Goal: Task Accomplishment & Management: Manage account settings

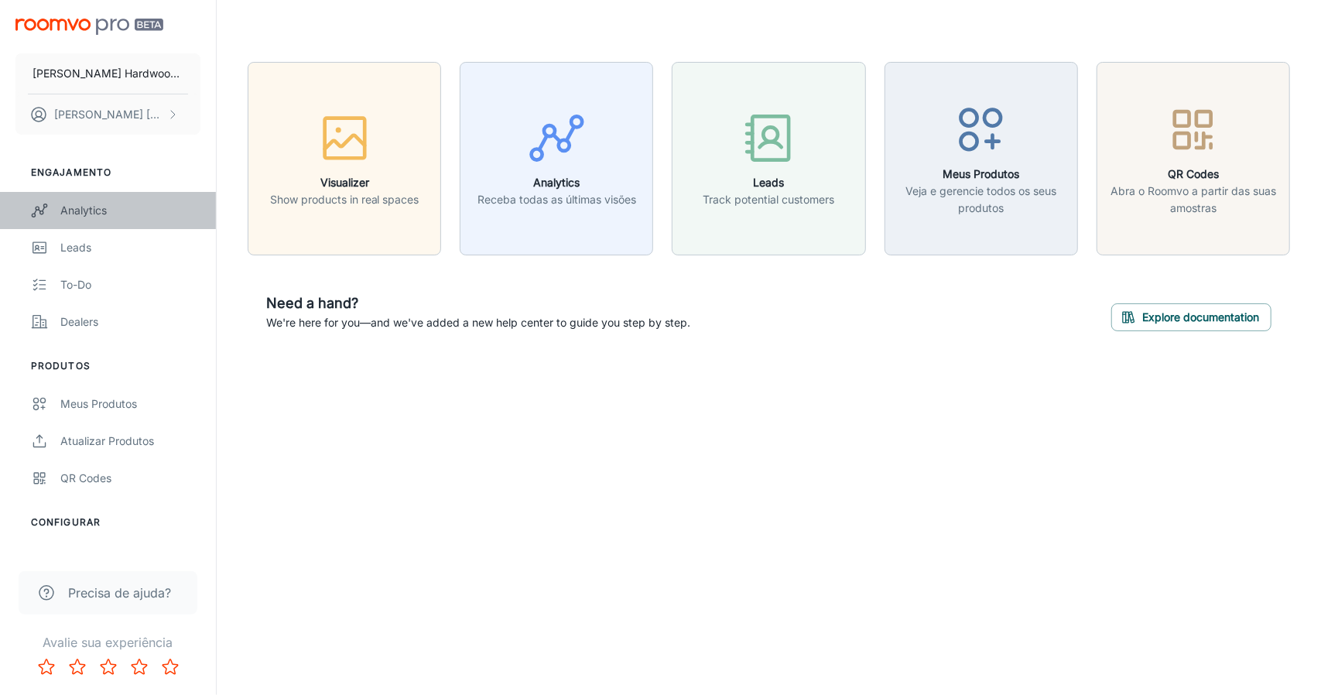
click at [74, 221] on link "Analytics" at bounding box center [108, 210] width 216 height 37
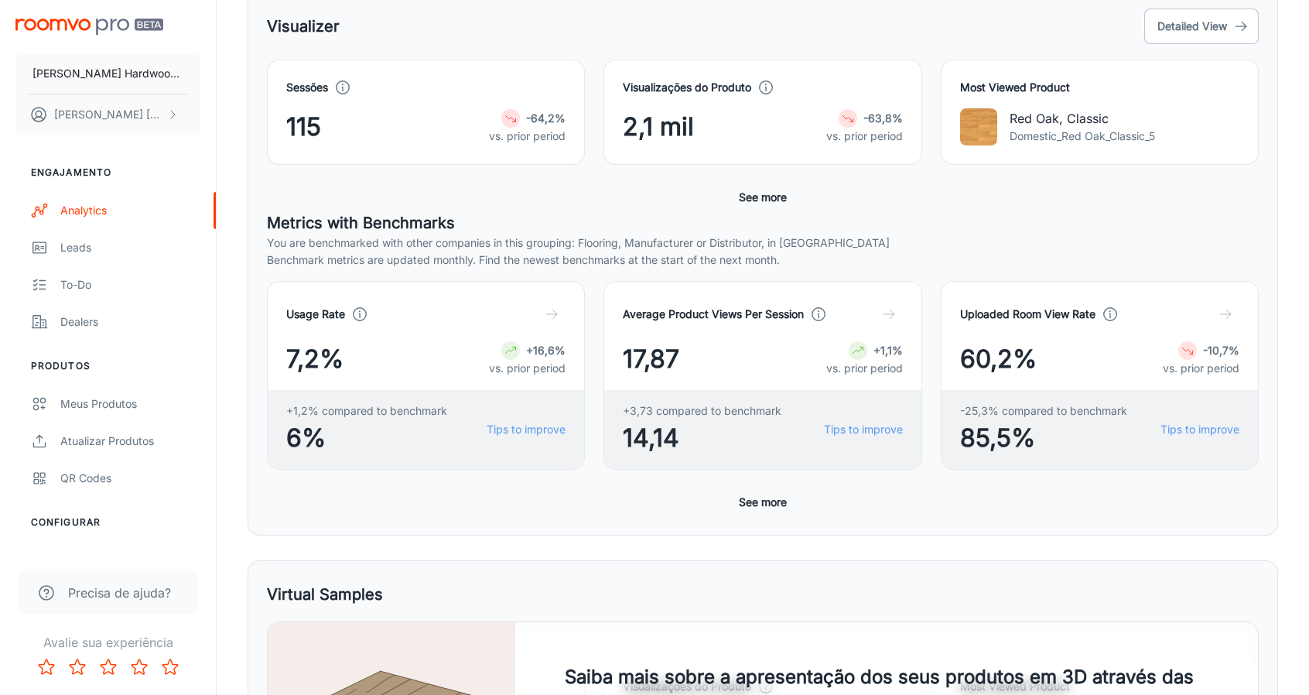
scroll to position [193, 0]
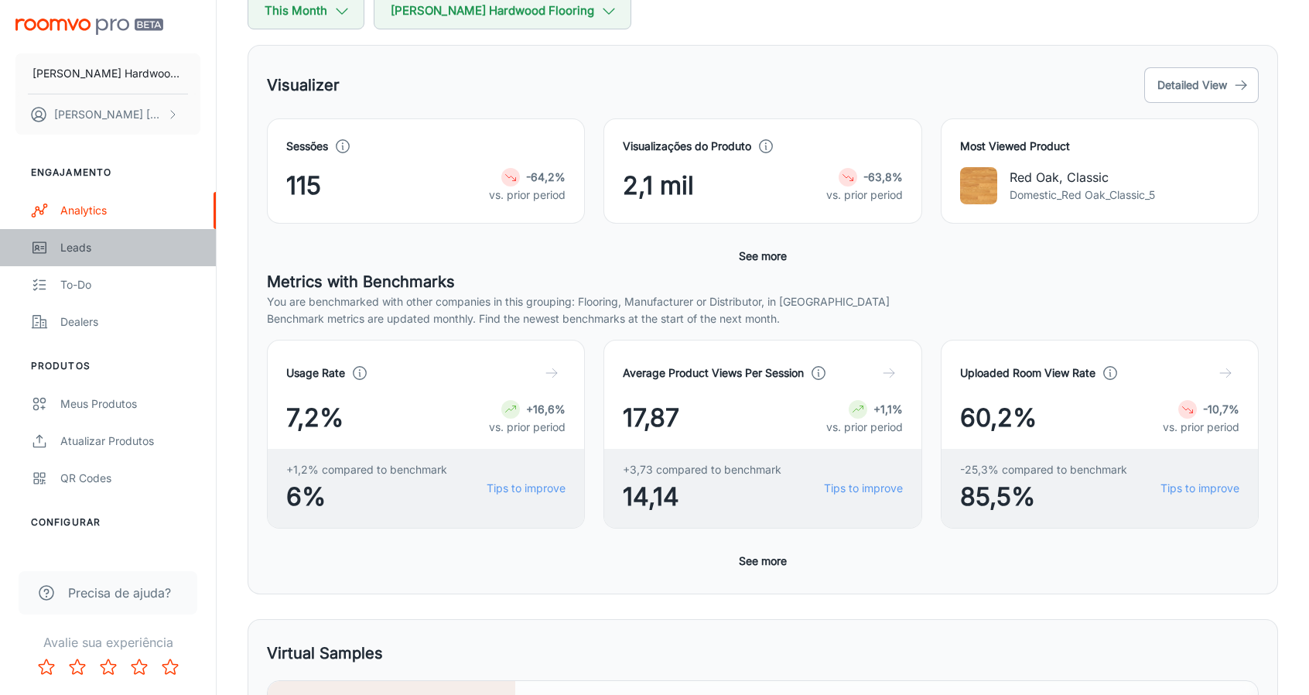
click at [48, 252] on link "Leads" at bounding box center [108, 247] width 216 height 37
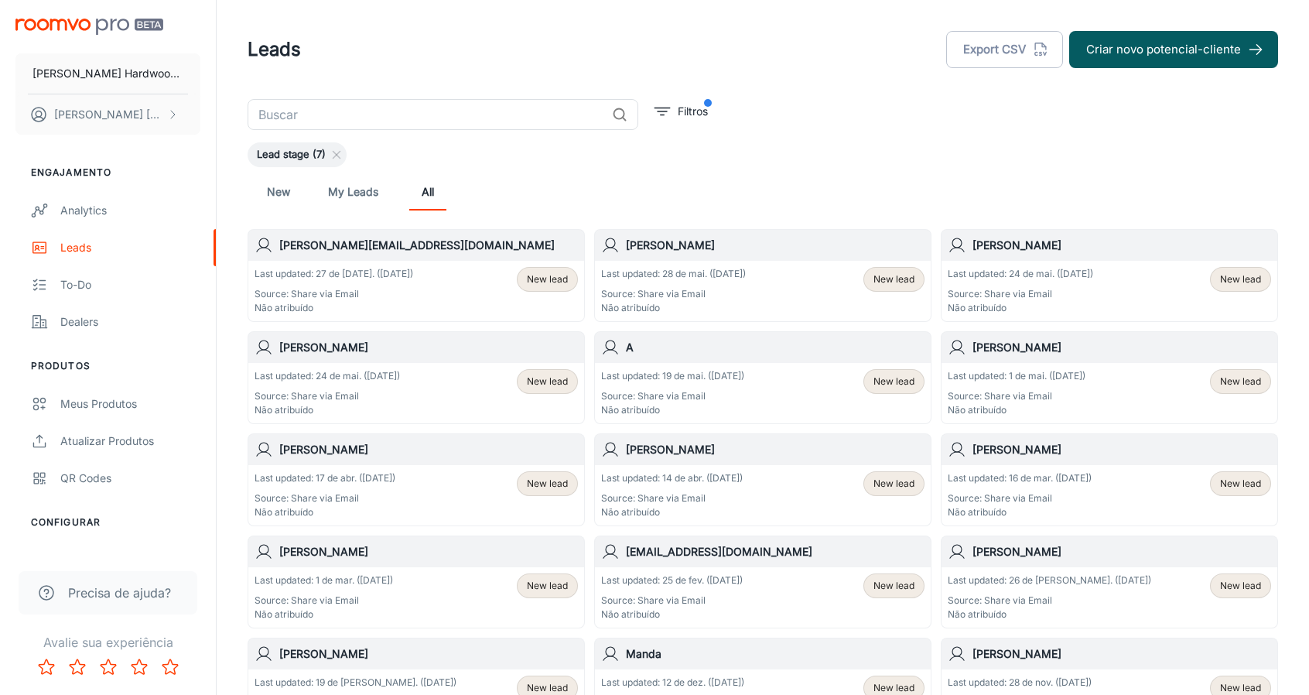
click at [356, 187] on link "My Leads" at bounding box center [353, 191] width 50 height 37
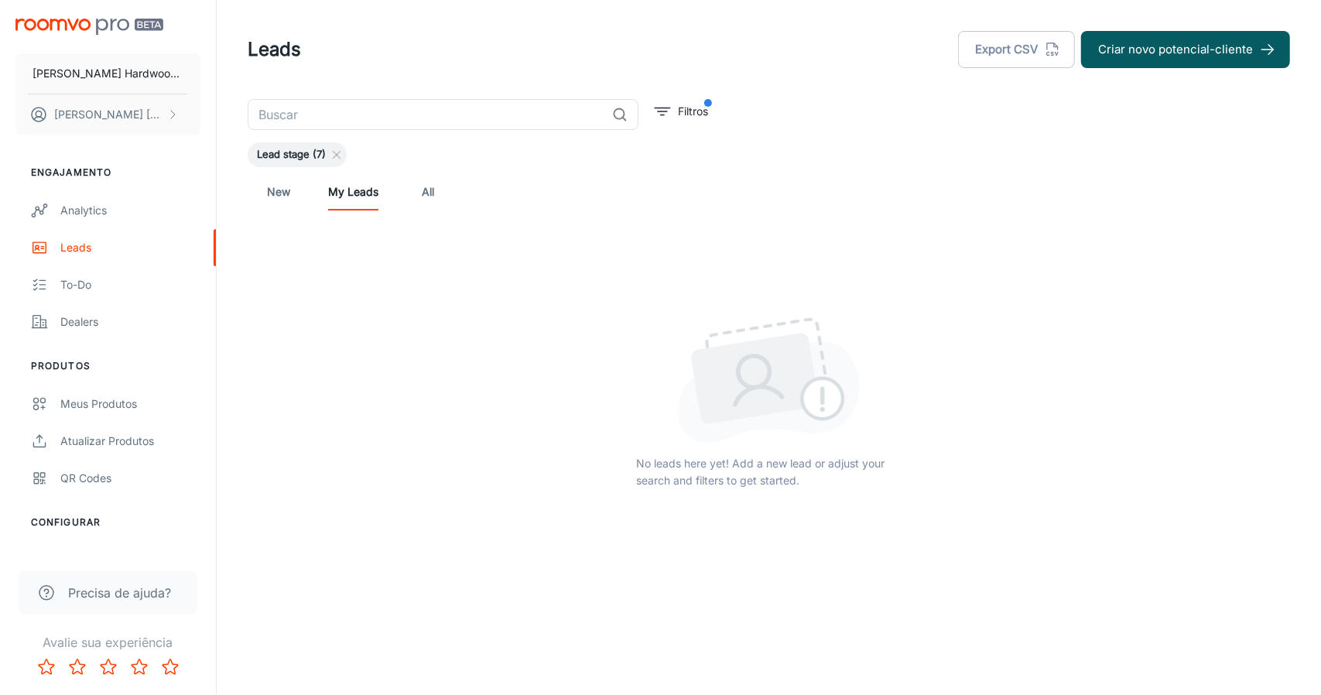
click at [435, 197] on link "All" at bounding box center [427, 191] width 37 height 37
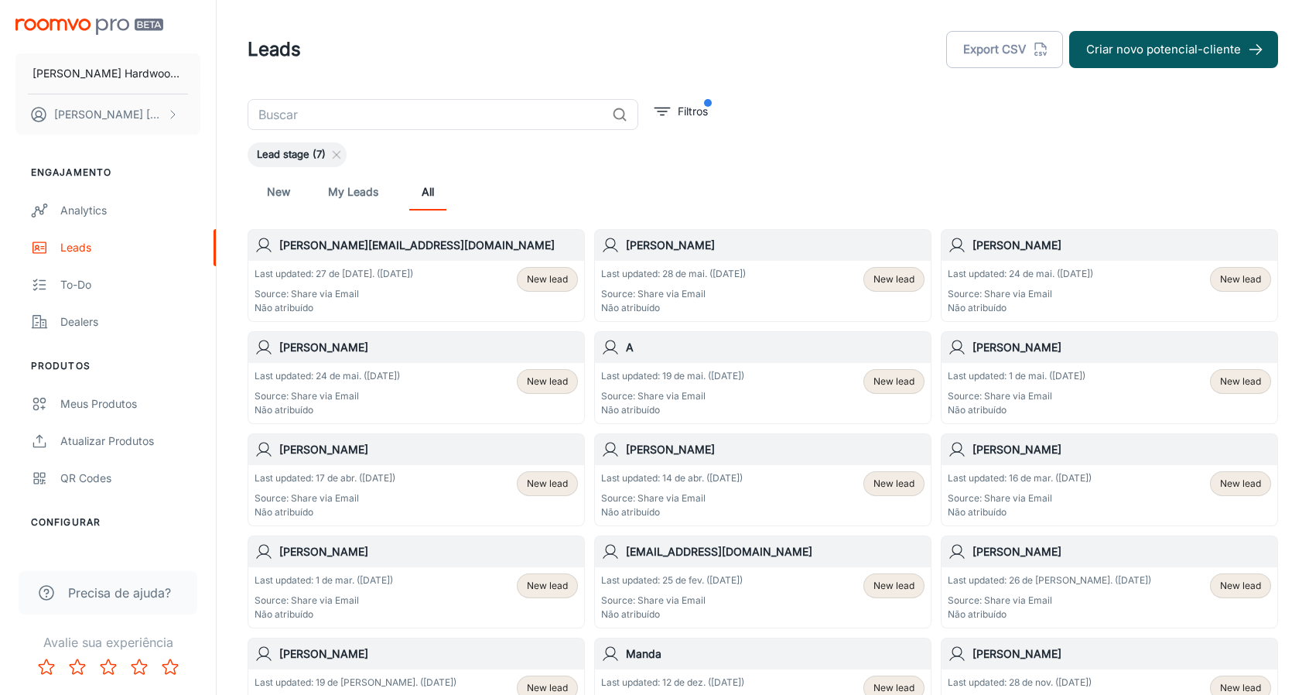
click at [299, 198] on div "New My Leads All" at bounding box center [763, 191] width 1006 height 37
click at [272, 191] on link "New" at bounding box center [278, 191] width 37 height 37
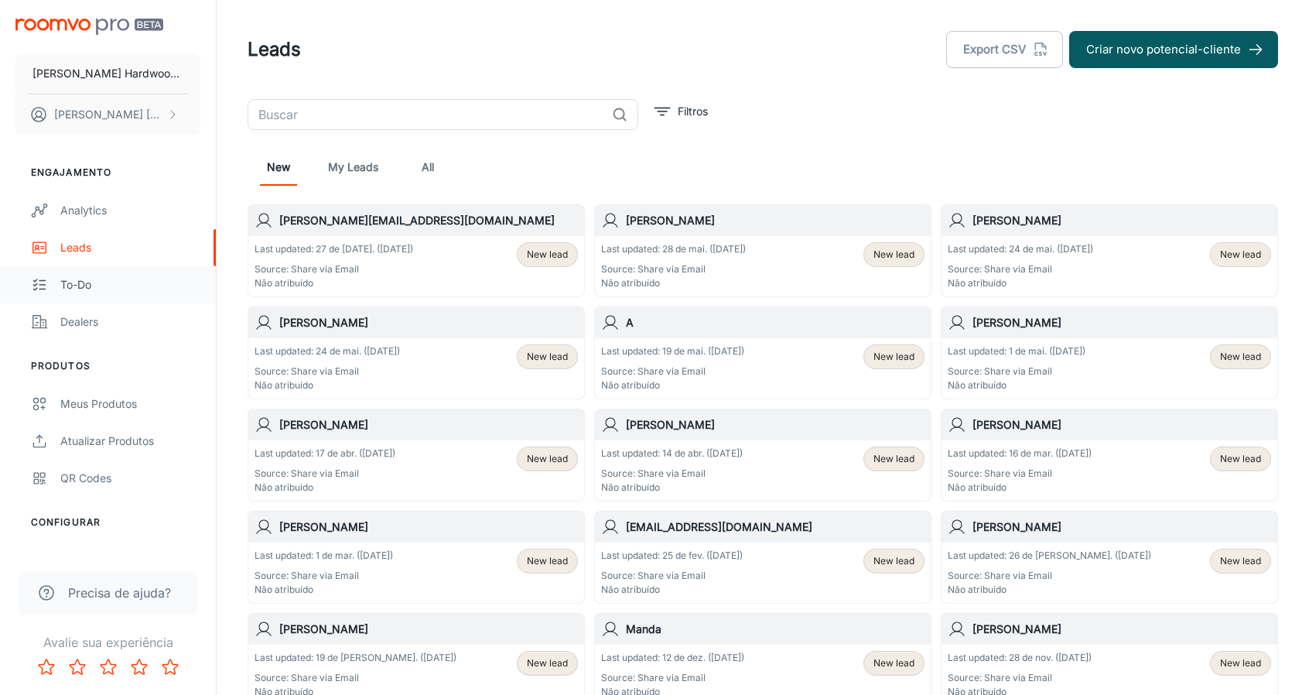
click at [84, 281] on div "To-do" at bounding box center [130, 284] width 140 height 17
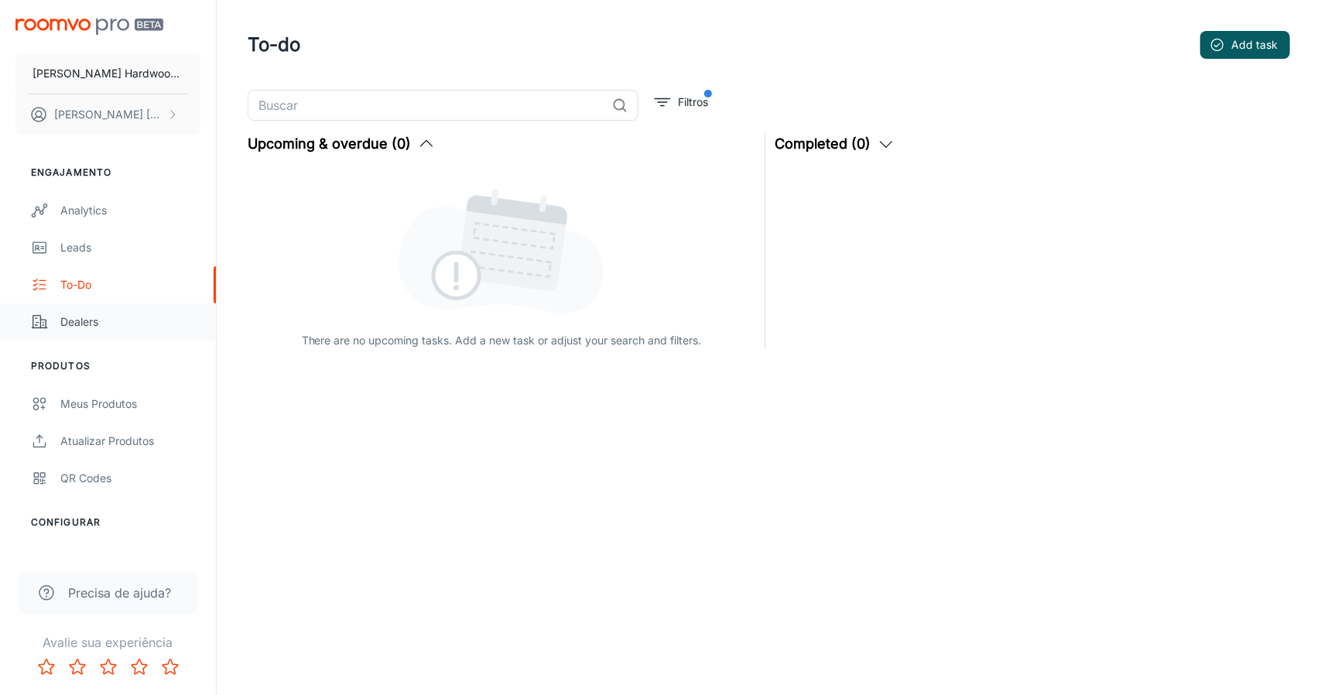
click at [91, 324] on div "Dealers" at bounding box center [130, 321] width 140 height 17
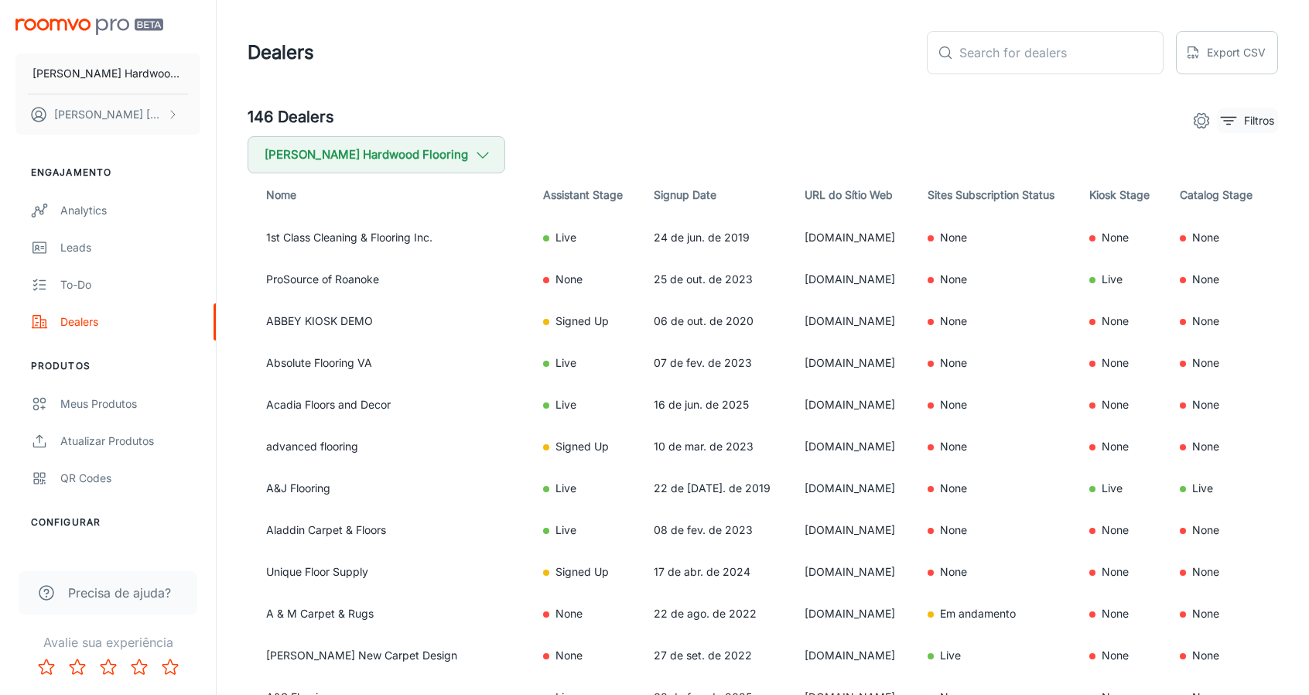
click at [1244, 126] on p "Filtros" at bounding box center [1259, 120] width 30 height 17
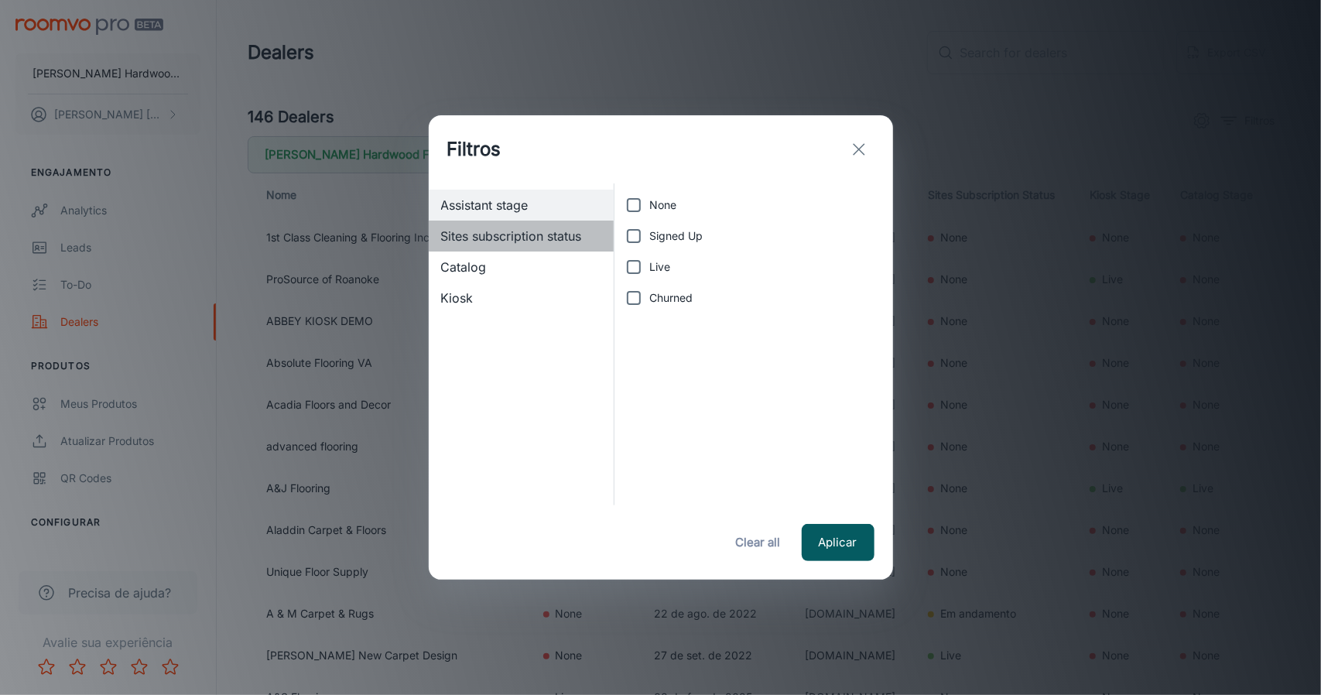
click at [545, 238] on span "Sites subscription status" at bounding box center [521, 236] width 161 height 19
click at [513, 258] on span "Catalog" at bounding box center [521, 267] width 161 height 19
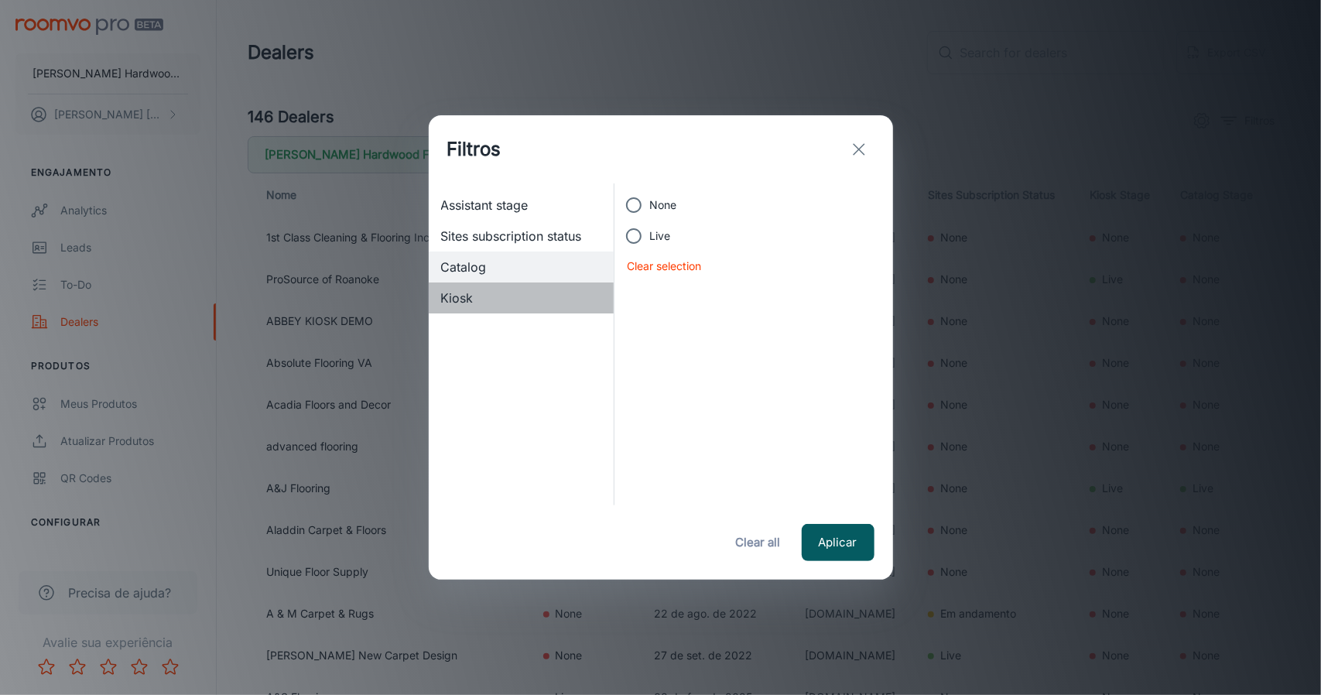
click at [498, 284] on div "Kiosk" at bounding box center [522, 297] width 186 height 31
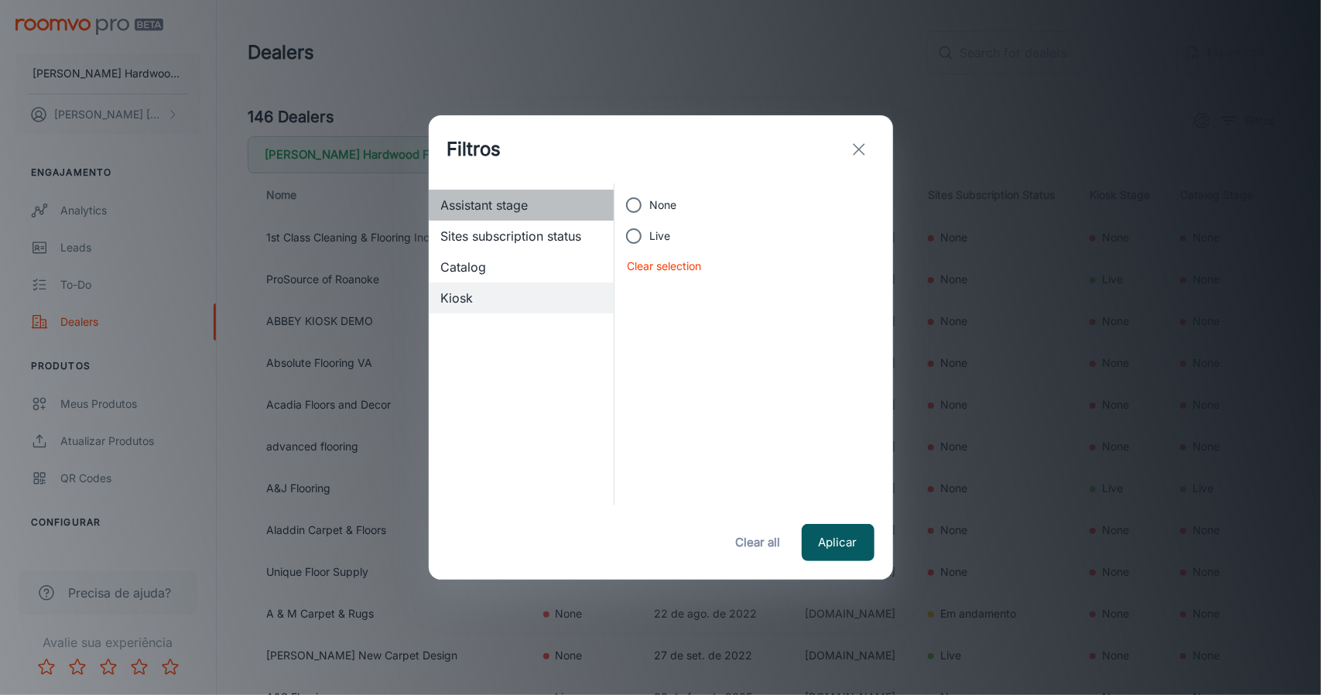
click at [512, 211] on span "Assistant stage" at bounding box center [521, 205] width 161 height 19
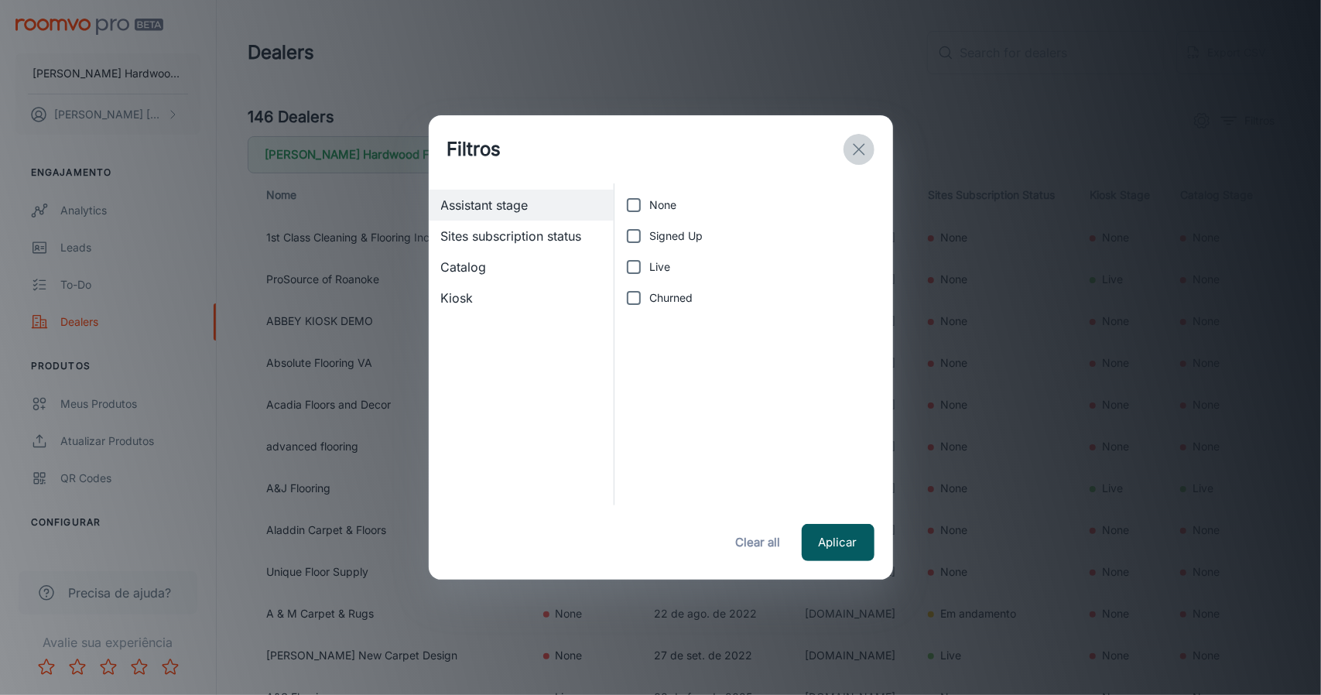
click at [865, 141] on icon "exit" at bounding box center [859, 149] width 19 height 19
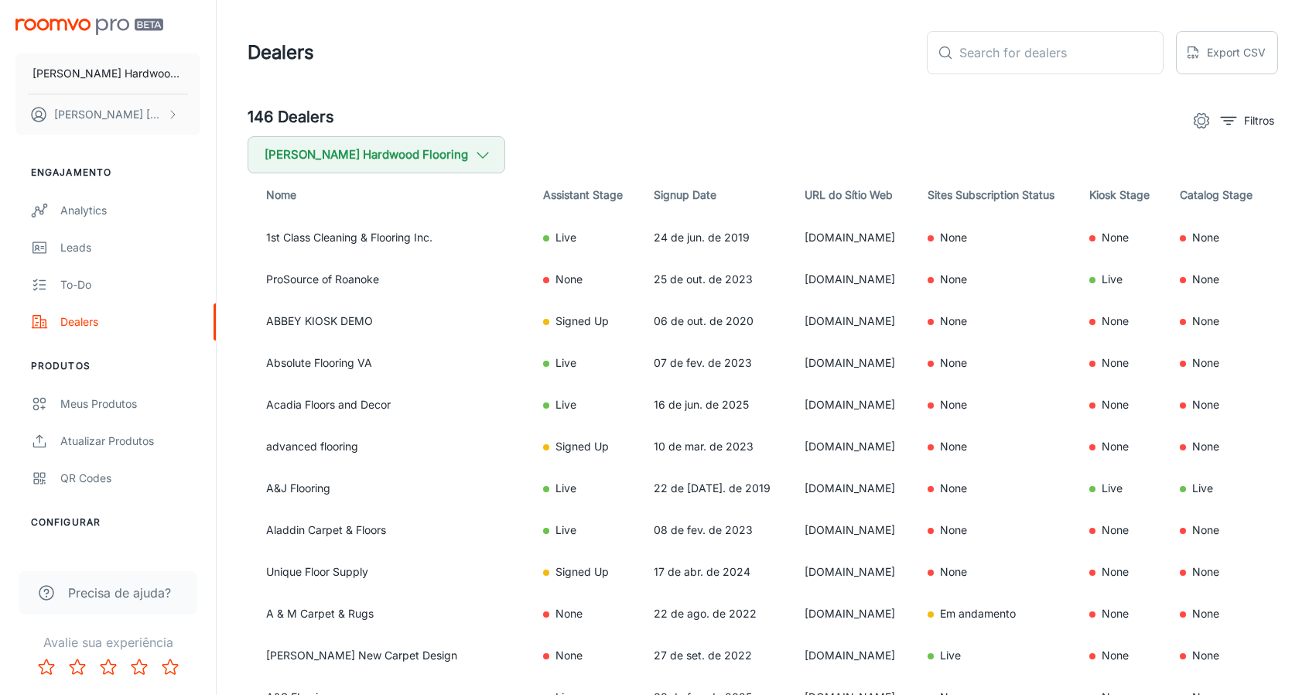
click at [1189, 118] on button "settings" at bounding box center [1201, 120] width 31 height 31
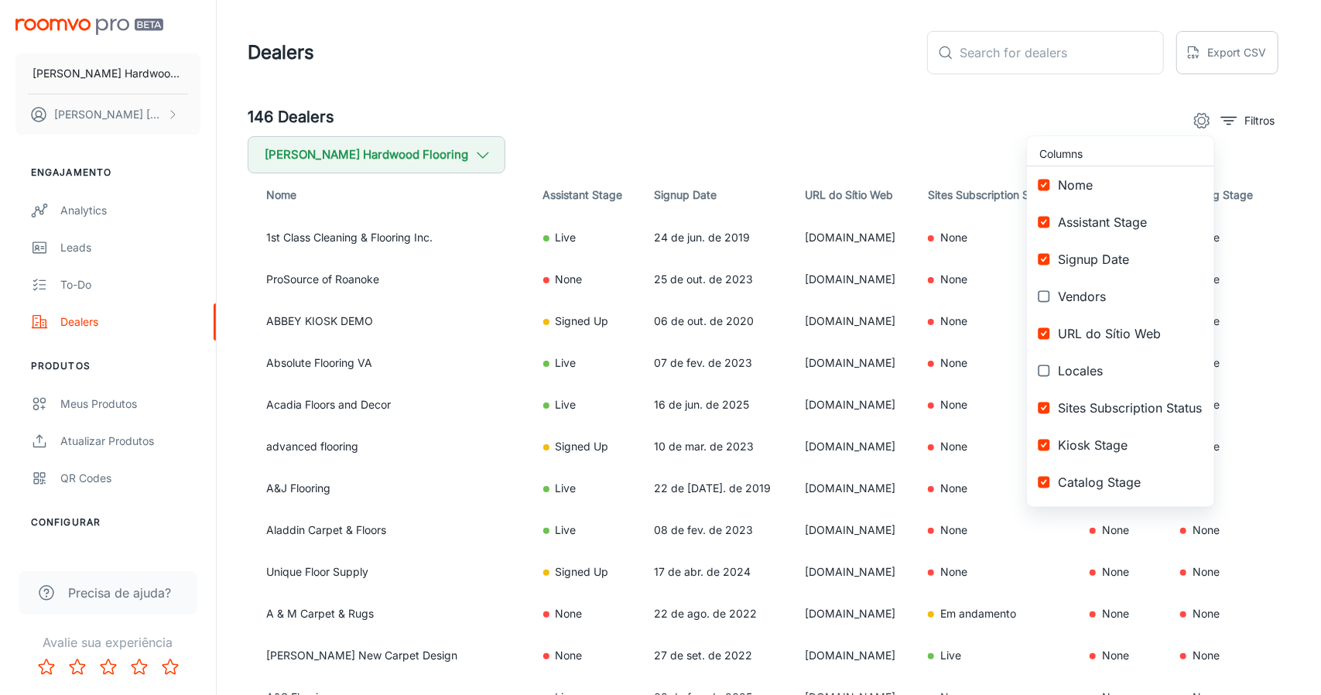
drag, startPoint x: 899, startPoint y: 100, endPoint x: 674, endPoint y: 135, distance: 228.0
click at [885, 98] on div at bounding box center [660, 347] width 1321 height 695
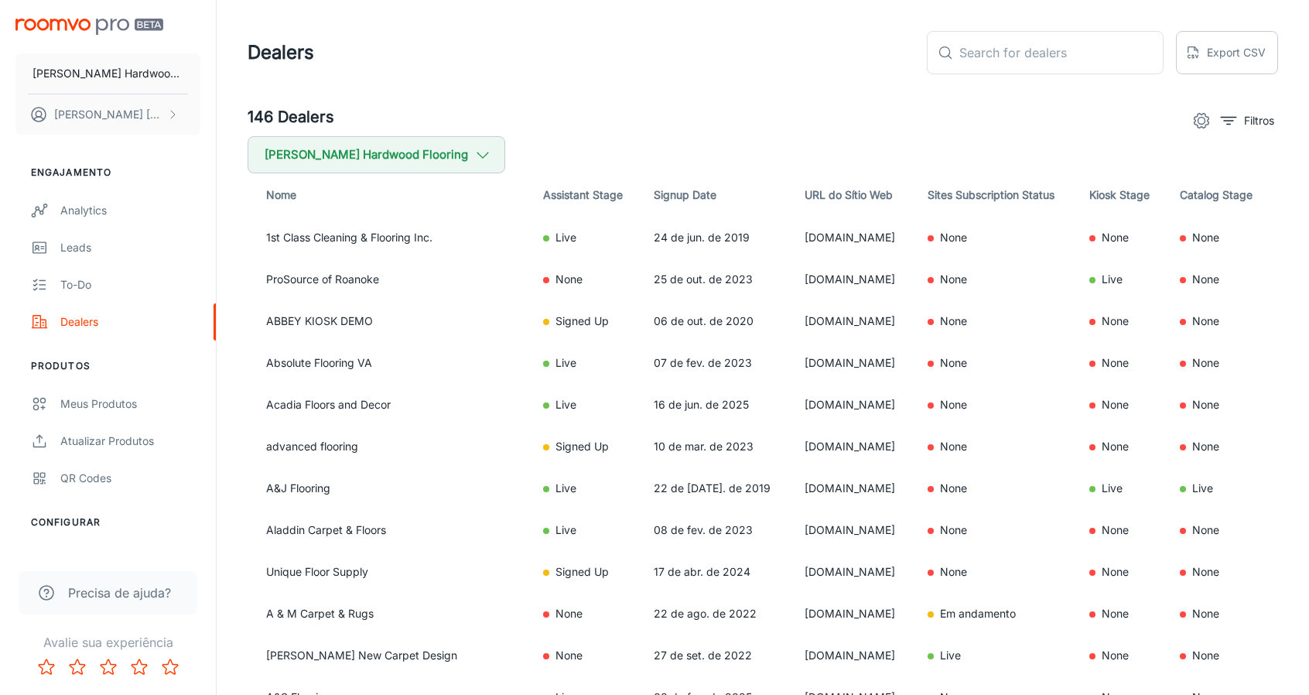
click at [642, 187] on th "Signup Date" at bounding box center [717, 194] width 151 height 43
click at [1256, 123] on p "Filtros" at bounding box center [1259, 120] width 30 height 17
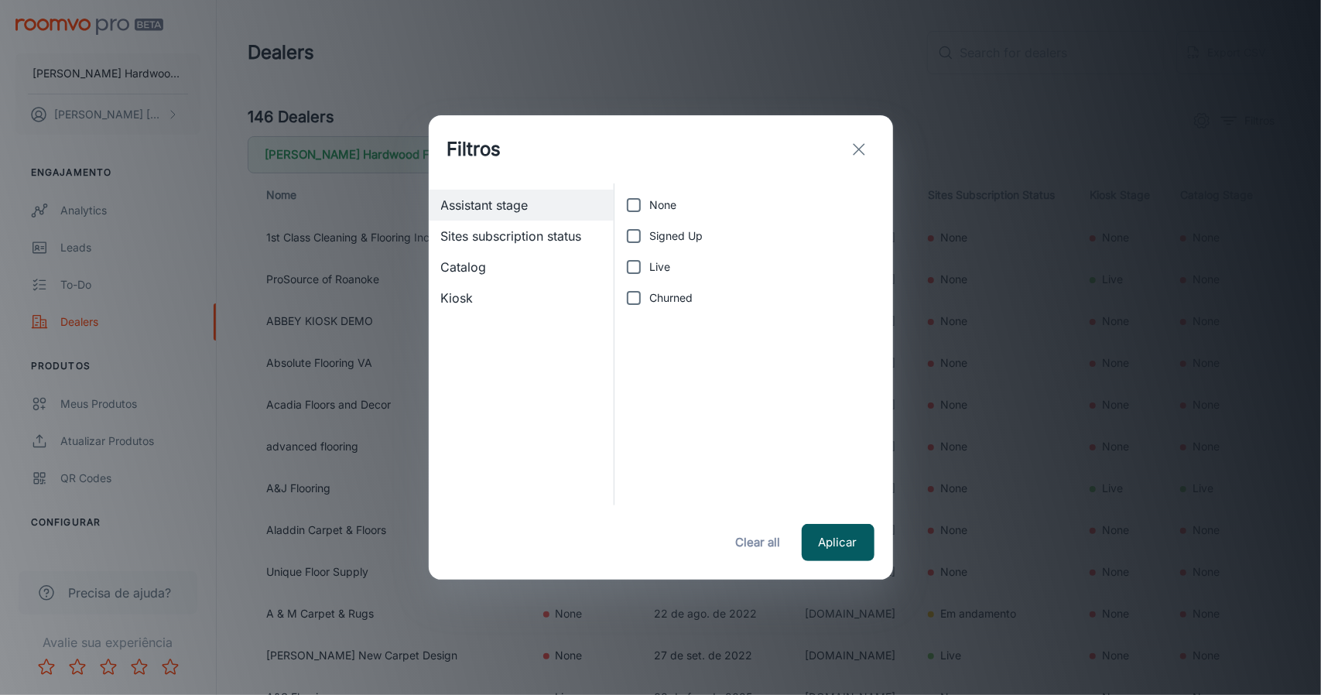
click at [570, 247] on div "Sites subscription status" at bounding box center [522, 236] width 186 height 31
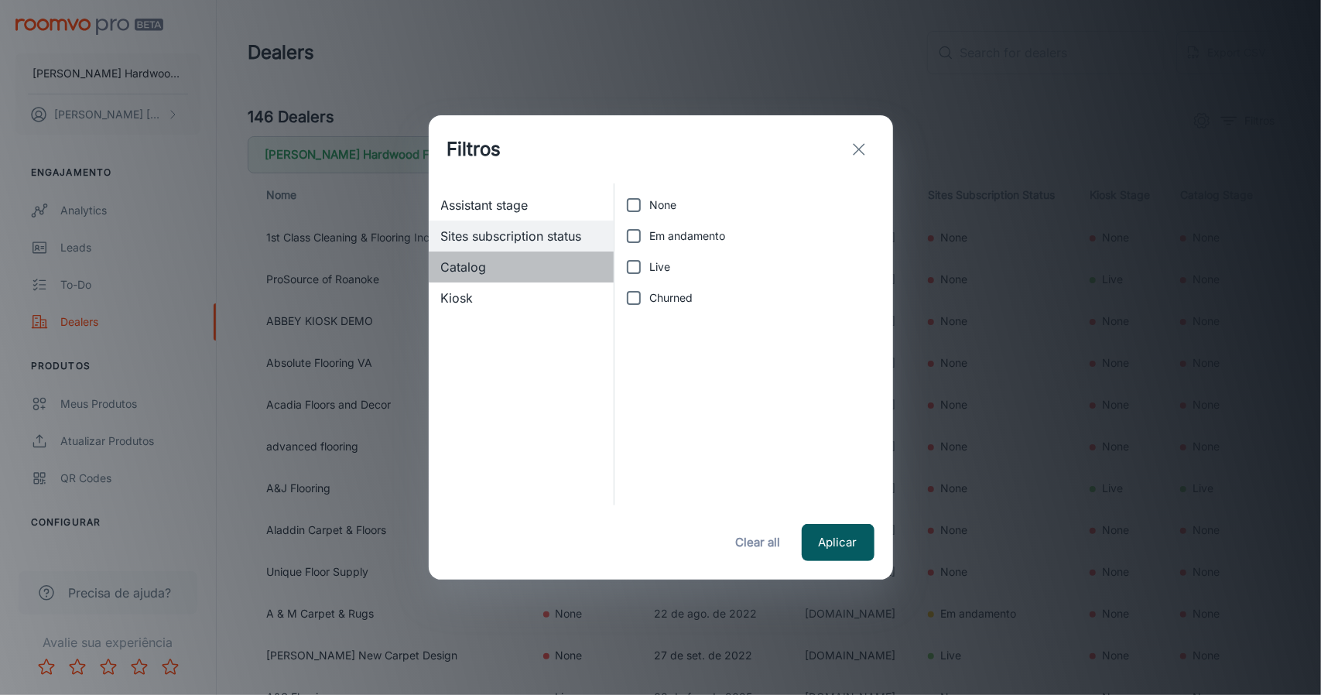
click at [549, 261] on span "Catalog" at bounding box center [521, 267] width 161 height 19
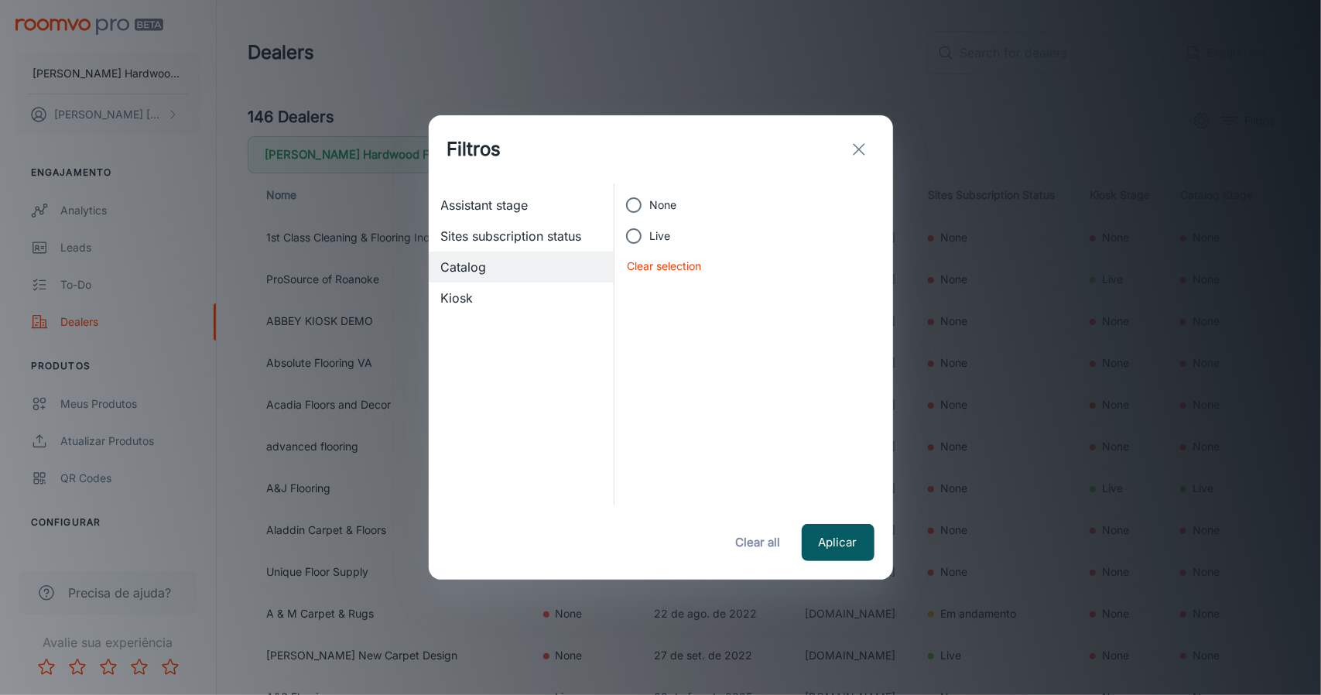
click at [534, 306] on span "Kiosk" at bounding box center [521, 298] width 161 height 19
click at [529, 296] on span "Kiosk" at bounding box center [521, 298] width 161 height 19
click at [504, 202] on span "Assistant stage" at bounding box center [521, 205] width 161 height 19
click at [758, 536] on button "Clear all" at bounding box center [758, 542] width 62 height 37
click at [853, 146] on icon "exit" at bounding box center [859, 149] width 19 height 19
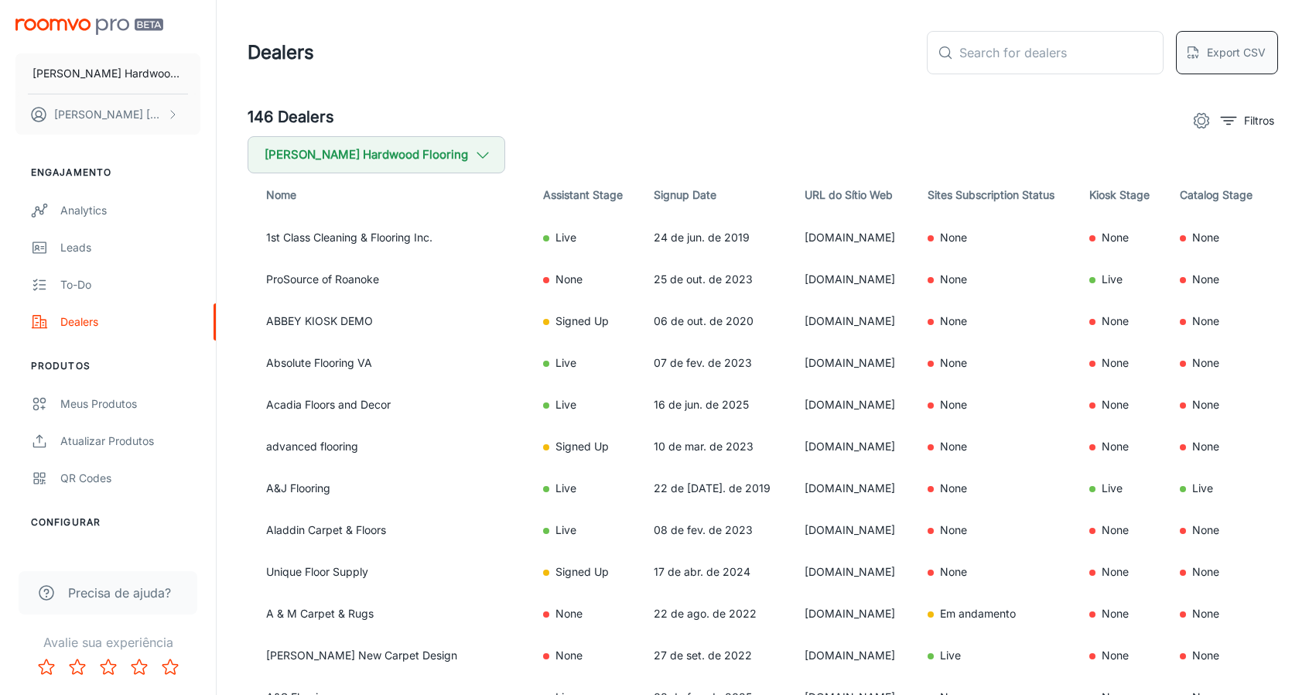
click at [1243, 56] on button "Export CSV" at bounding box center [1227, 52] width 102 height 43
